Goal: Information Seeking & Learning: Learn about a topic

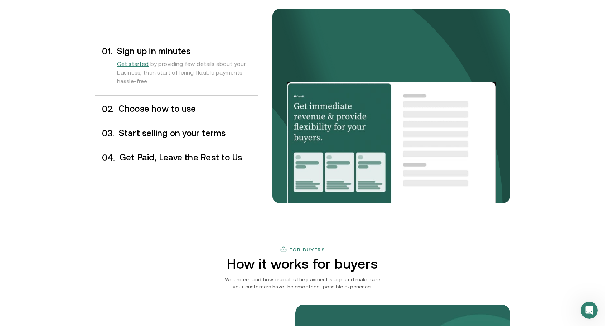
scroll to position [608, 0]
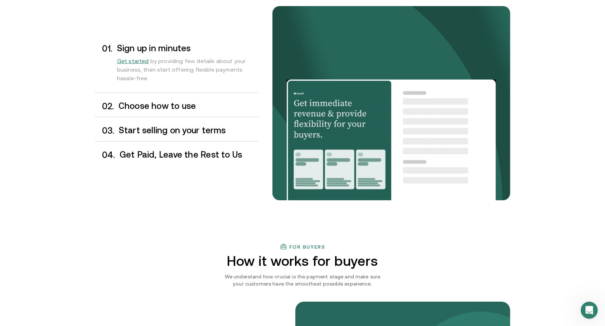
click at [161, 105] on h3 "Choose how to use" at bounding box center [188, 105] width 140 height 9
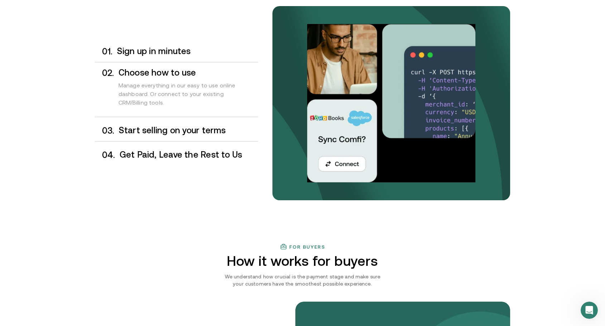
click at [160, 130] on h3 "Start selling on your terms" at bounding box center [188, 130] width 139 height 9
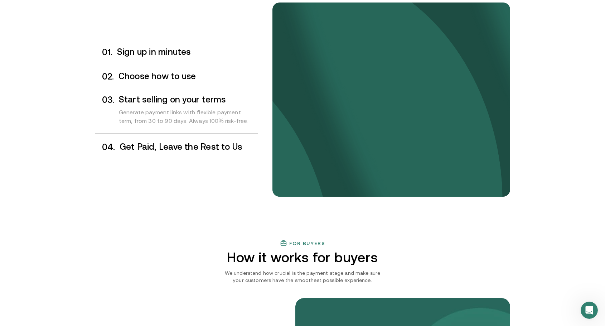
scroll to position [613, 0]
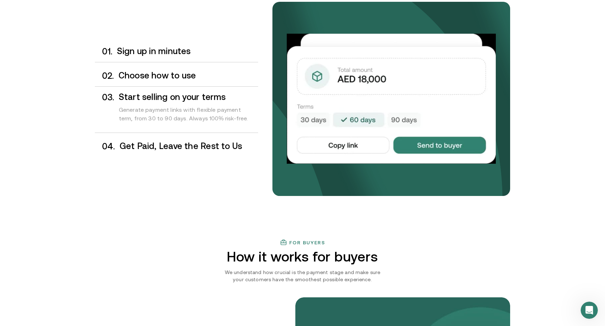
click at [168, 148] on h3 "Get Paid, Leave the Rest to Us" at bounding box center [188, 145] width 138 height 9
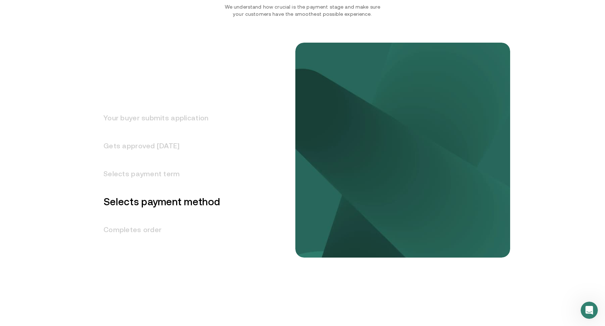
scroll to position [922, 0]
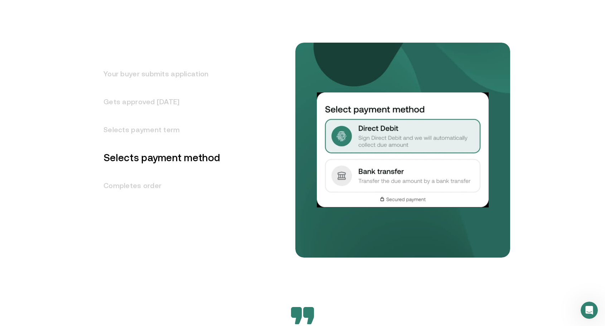
click at [165, 81] on h3 "Your buyer submits application" at bounding box center [157, 74] width 125 height 28
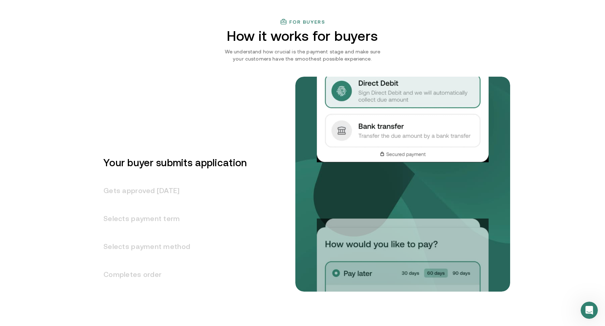
scroll to position [833, 0]
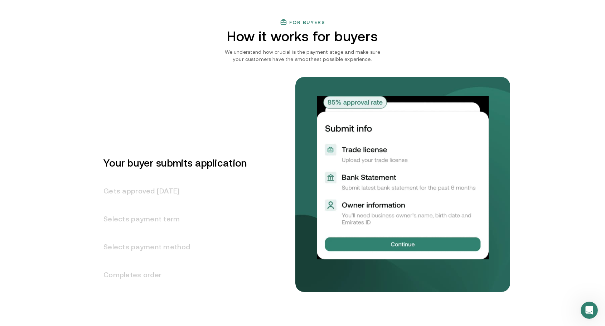
click at [151, 193] on h3 "Gets approved [DATE]" at bounding box center [171, 191] width 152 height 28
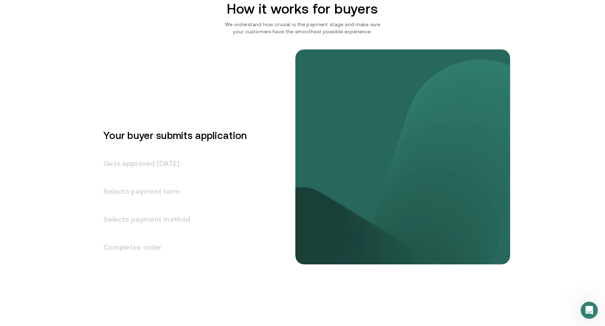
scroll to position [860, 0]
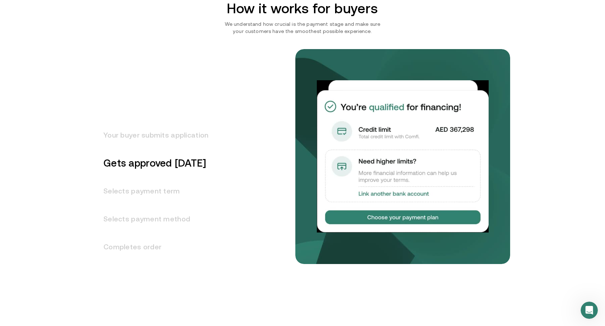
click at [158, 191] on h3 "Selects payment term" at bounding box center [151, 191] width 113 height 28
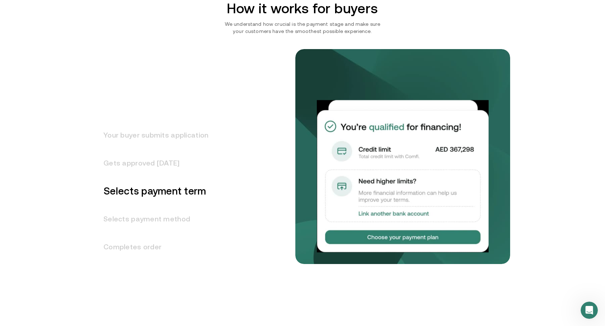
scroll to position [888, 0]
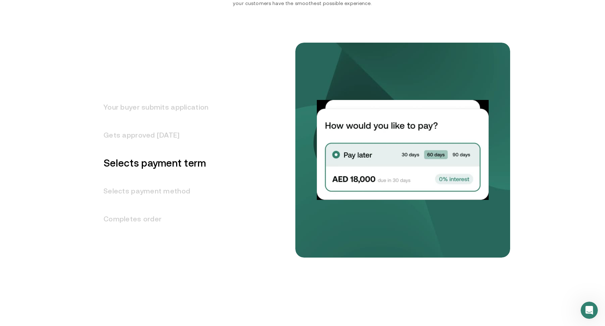
click at [149, 191] on h3 "Selects payment method" at bounding box center [151, 191] width 113 height 28
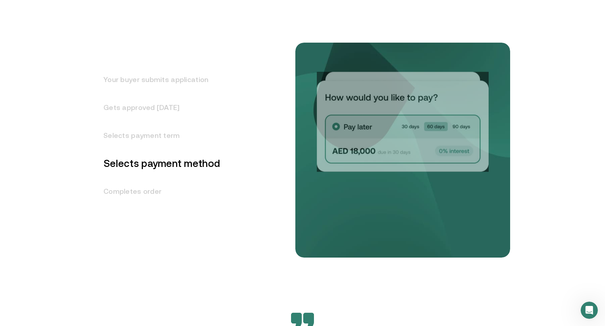
scroll to position [916, 0]
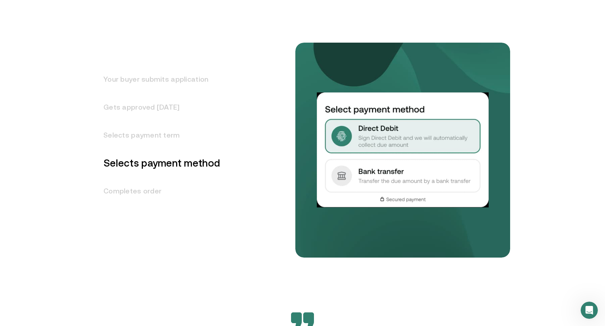
click at [151, 191] on h3 "Completes order" at bounding box center [157, 191] width 125 height 28
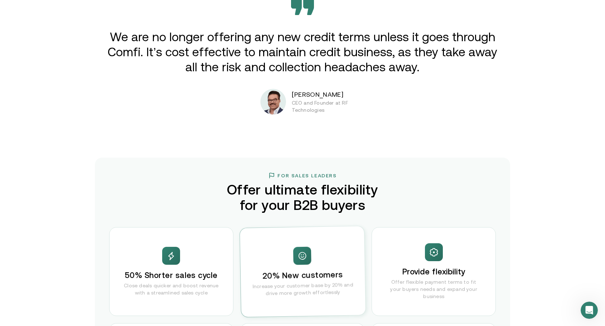
scroll to position [1302, 0]
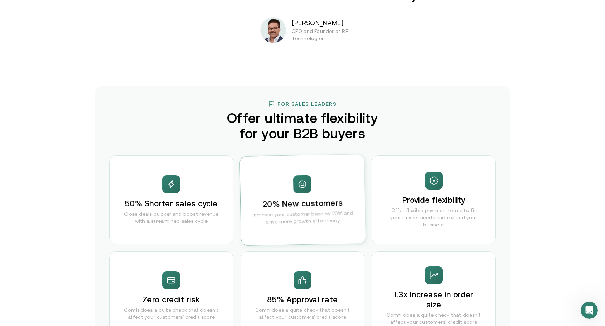
click at [164, 183] on div "50% Shorter sales cycle Close deals quicker and boost revenue with a streamline…" at bounding box center [171, 199] width 124 height 89
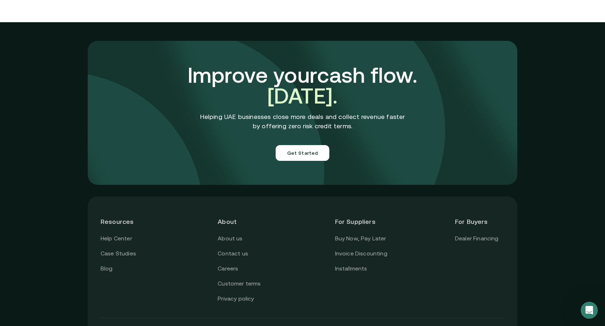
scroll to position [2511, 0]
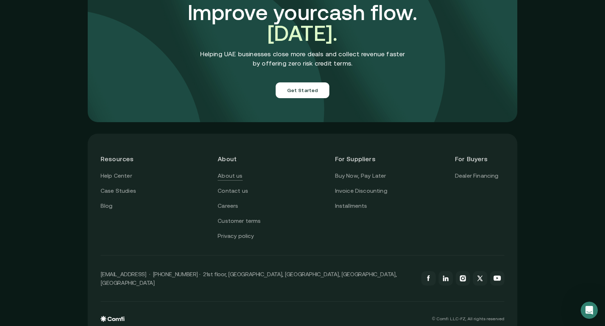
click at [234, 171] on link "About us" at bounding box center [230, 175] width 25 height 9
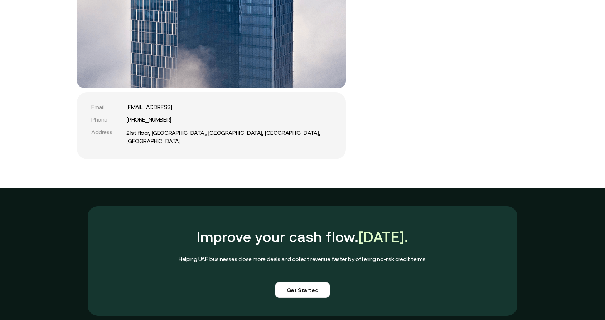
scroll to position [1746, 0]
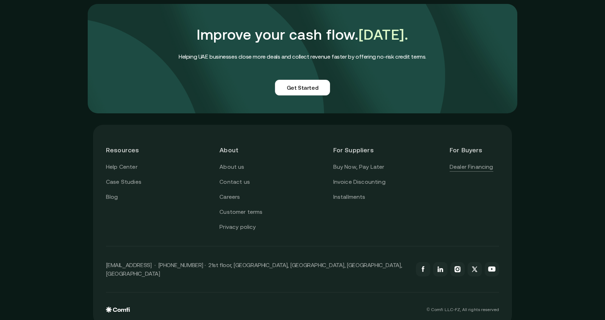
click at [460, 162] on link "Dealer Financing" at bounding box center [471, 166] width 44 height 9
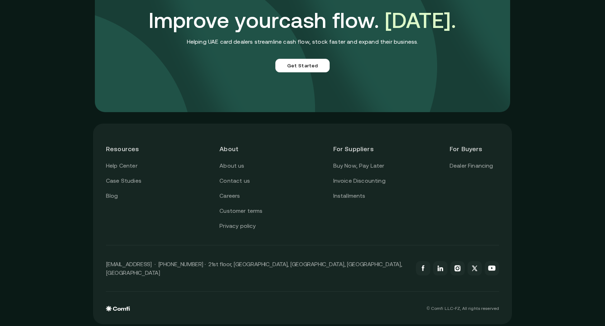
scroll to position [1722, 0]
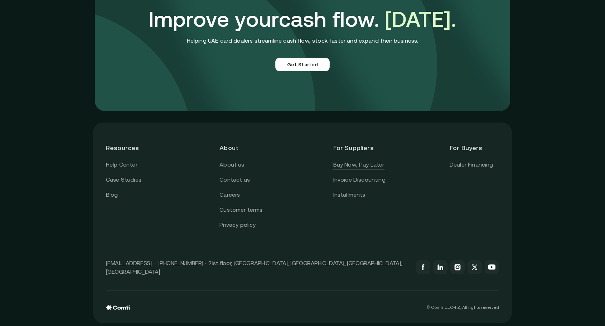
click at [358, 163] on link "Buy Now, Pay Later" at bounding box center [358, 164] width 51 height 9
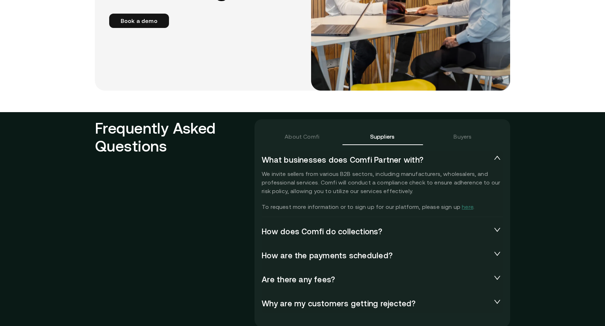
scroll to position [1538, 0]
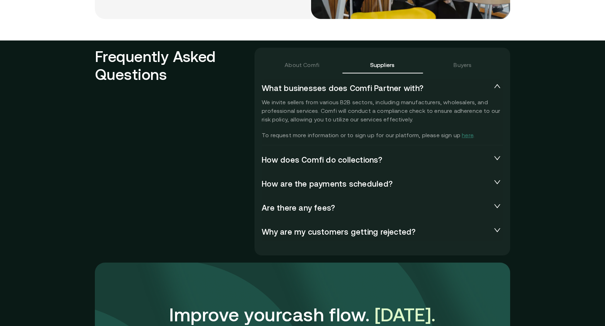
click at [353, 157] on span "How does Comfi do collections?" at bounding box center [377, 160] width 230 height 10
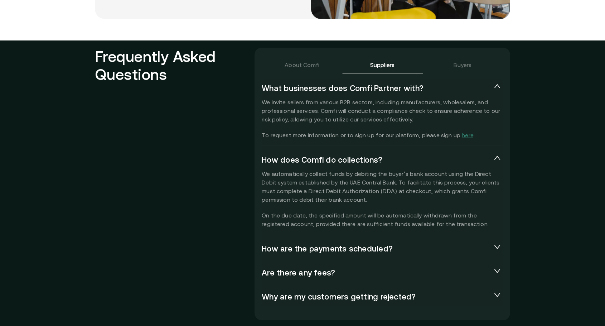
click at [365, 245] on span "How are the payments scheduled?" at bounding box center [377, 249] width 230 height 10
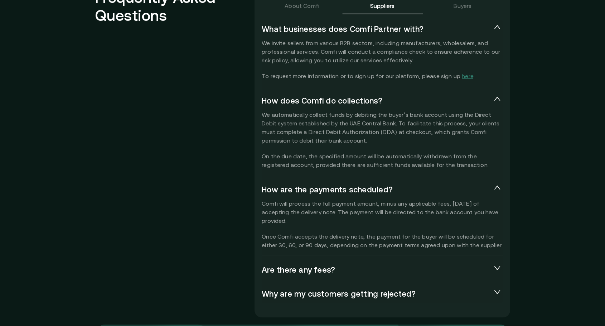
scroll to position [1610, 0]
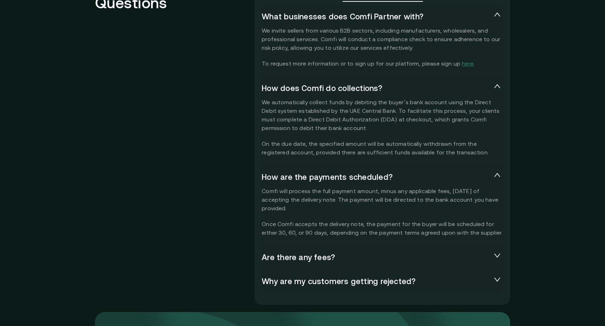
click at [362, 252] on span "Are there any fees?" at bounding box center [377, 257] width 230 height 10
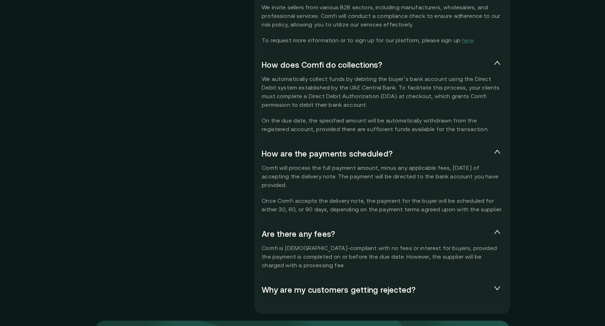
scroll to position [1646, 0]
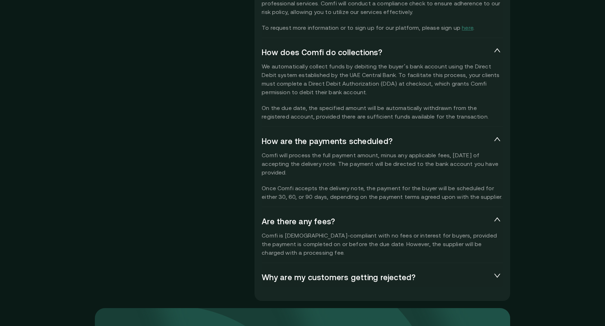
click at [375, 273] on span "Why are my customers getting rejected?" at bounding box center [377, 277] width 230 height 10
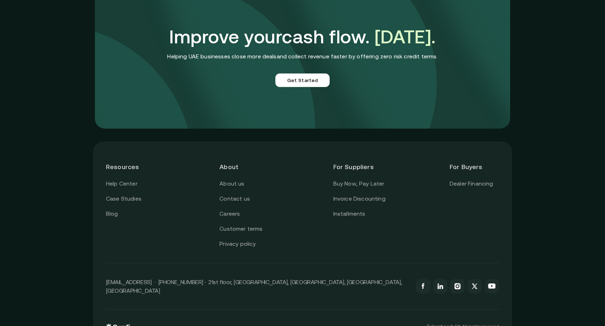
scroll to position [2083, 0]
